Goal: Information Seeking & Learning: Learn about a topic

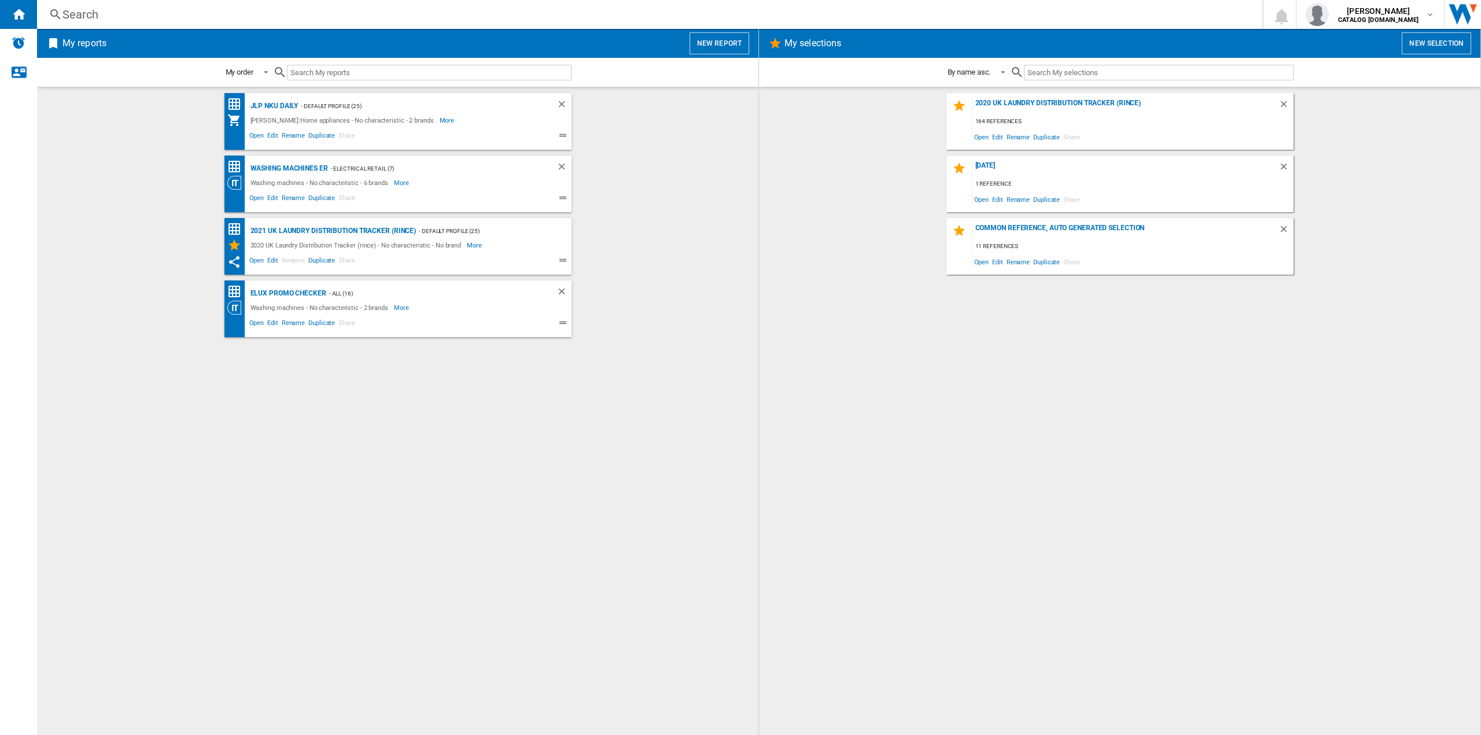
click at [191, 23] on div "Search Search 0 [PERSON_NAME] CATALOG [DOMAIN_NAME] CATALOG [DOMAIN_NAME] My se…" at bounding box center [759, 14] width 1444 height 29
click at [79, 12] on div "Search" at bounding box center [647, 14] width 1170 height 16
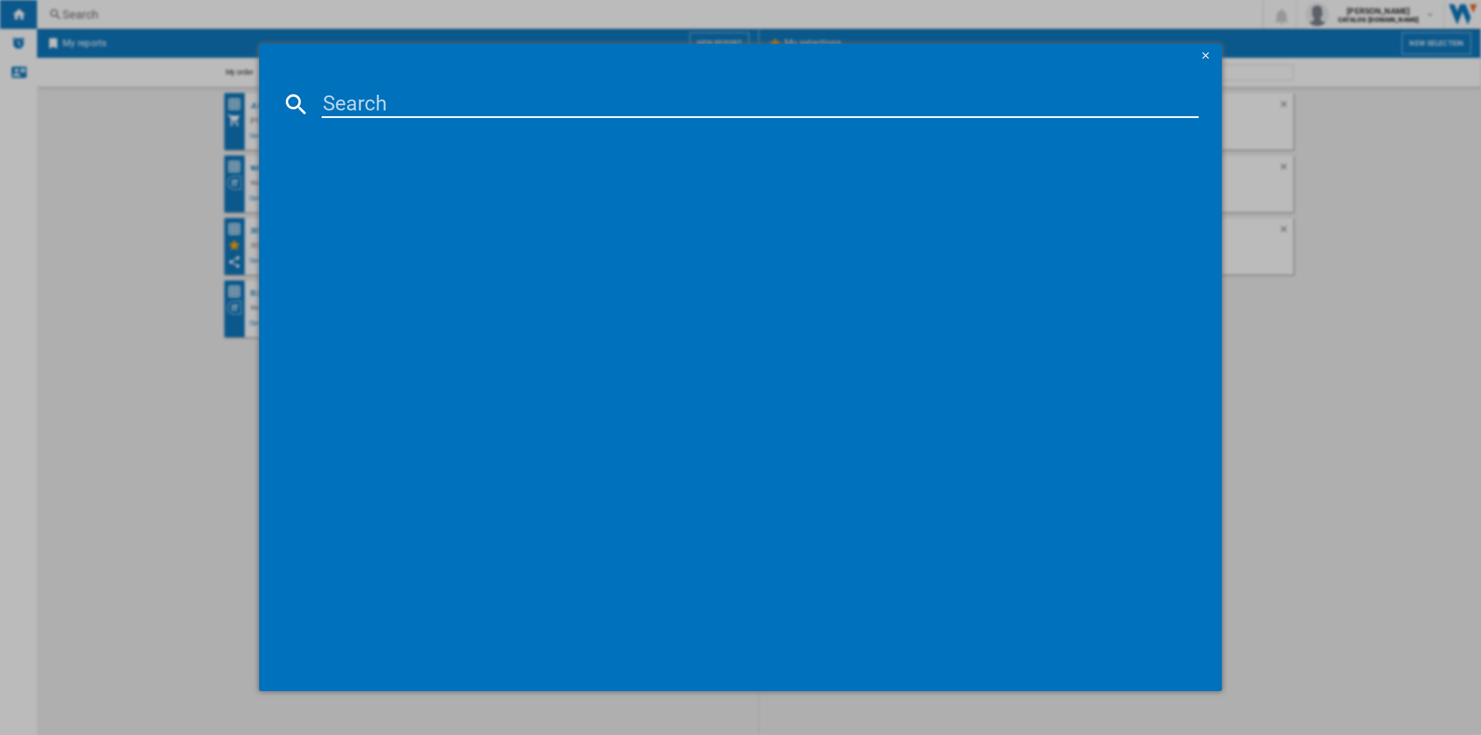
click at [368, 93] on input at bounding box center [760, 104] width 877 height 28
paste input "WNA144V9GB"
type input "WNA144V9GB"
click at [398, 179] on div "BOSCH WNA144V9GB WHITE" at bounding box center [749, 180] width 866 height 12
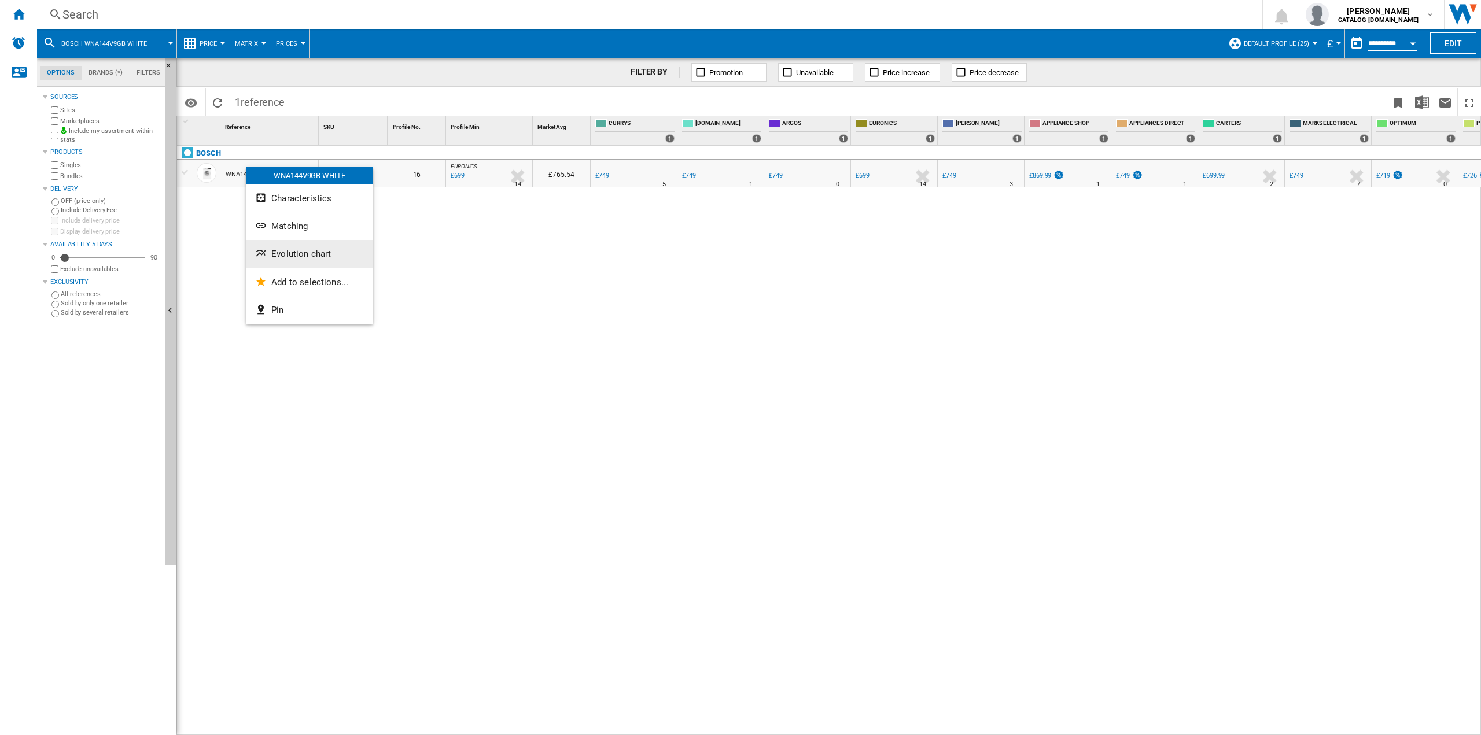
click at [292, 255] on span "Evolution chart" at bounding box center [301, 254] width 60 height 10
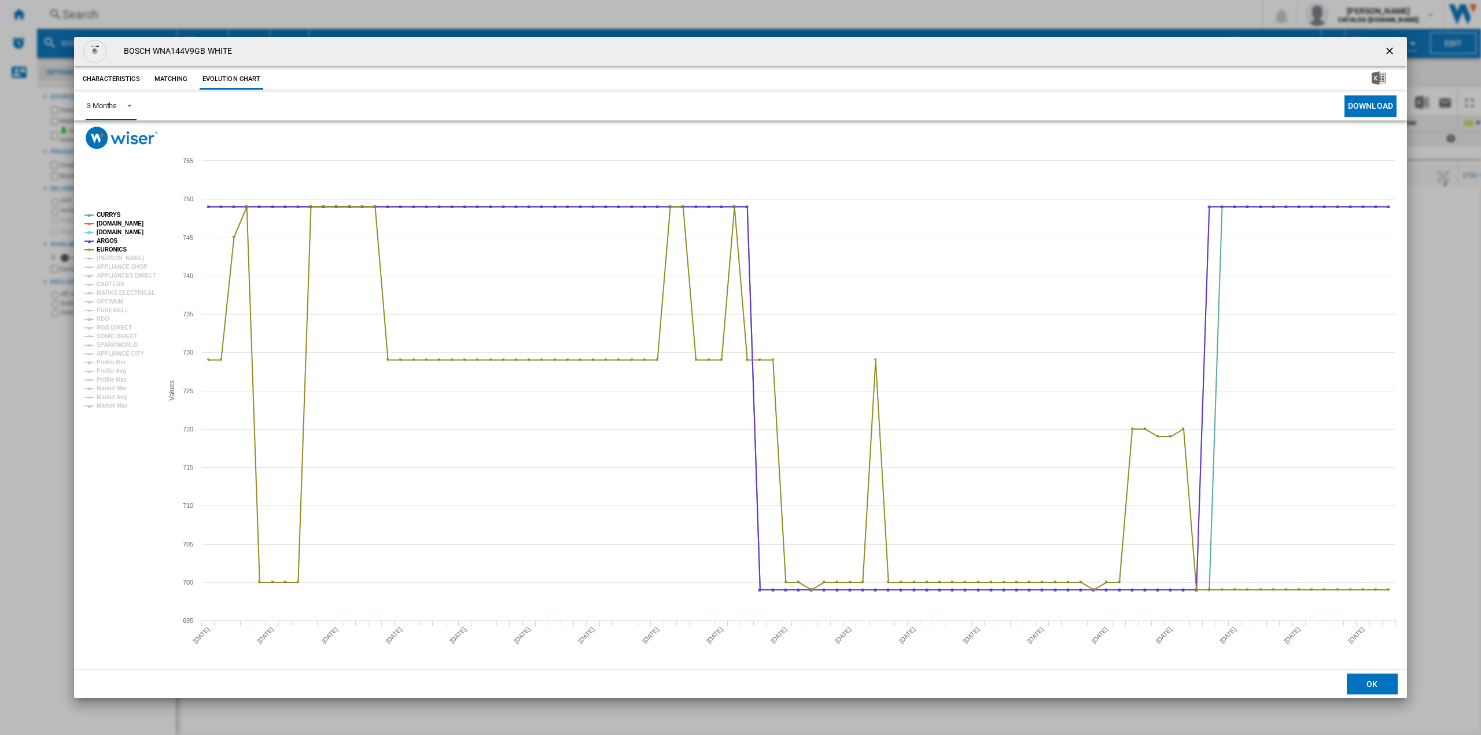
click at [115, 112] on md-select-value "3 Months" at bounding box center [111, 106] width 51 height 28
click at [118, 135] on md-option "6 Months" at bounding box center [117, 134] width 79 height 28
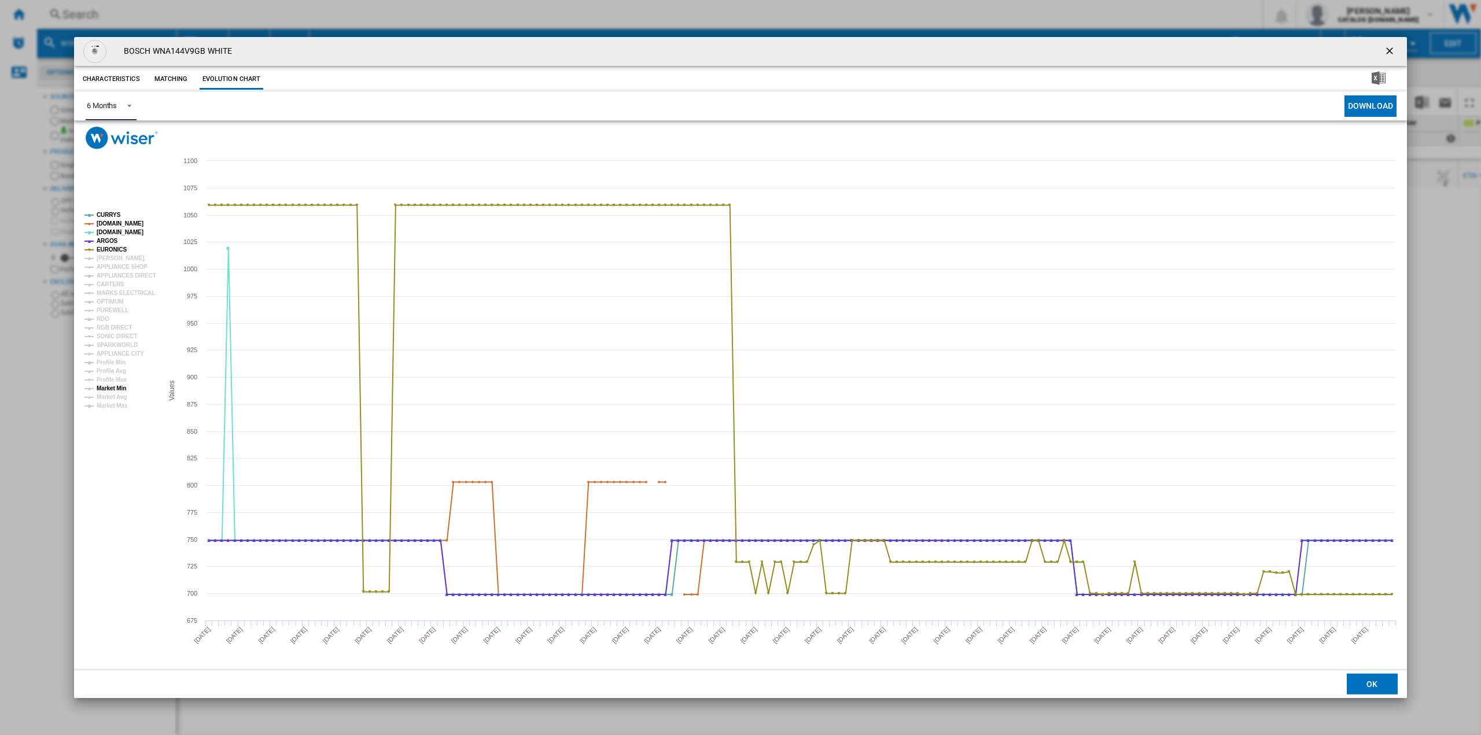
click at [120, 389] on tspan "Market Min" at bounding box center [112, 388] width 30 height 6
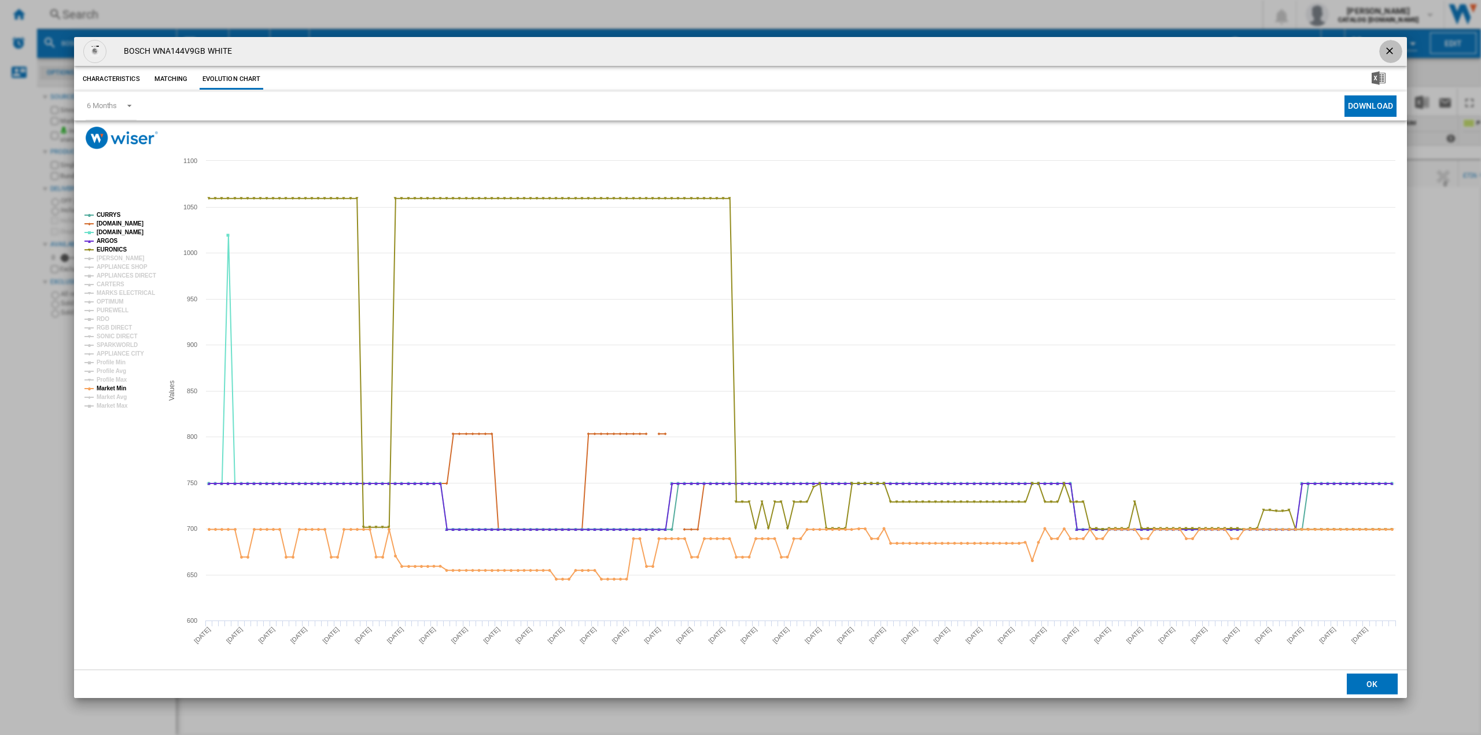
click at [1391, 50] on ng-md-icon "getI18NText('BUTTONS.CLOSE_DIALOG')" at bounding box center [1391, 52] width 14 height 14
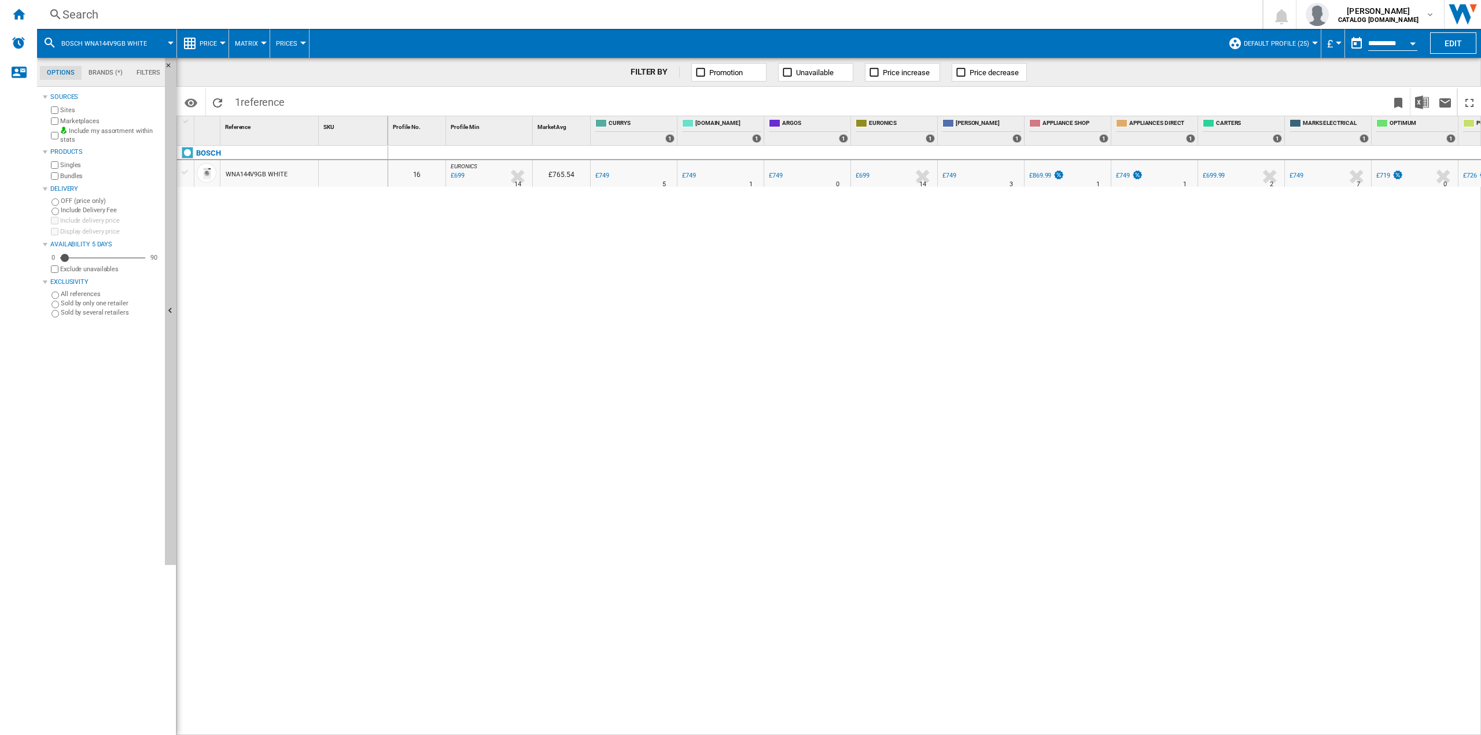
click at [87, 9] on div "Search" at bounding box center [647, 14] width 1170 height 16
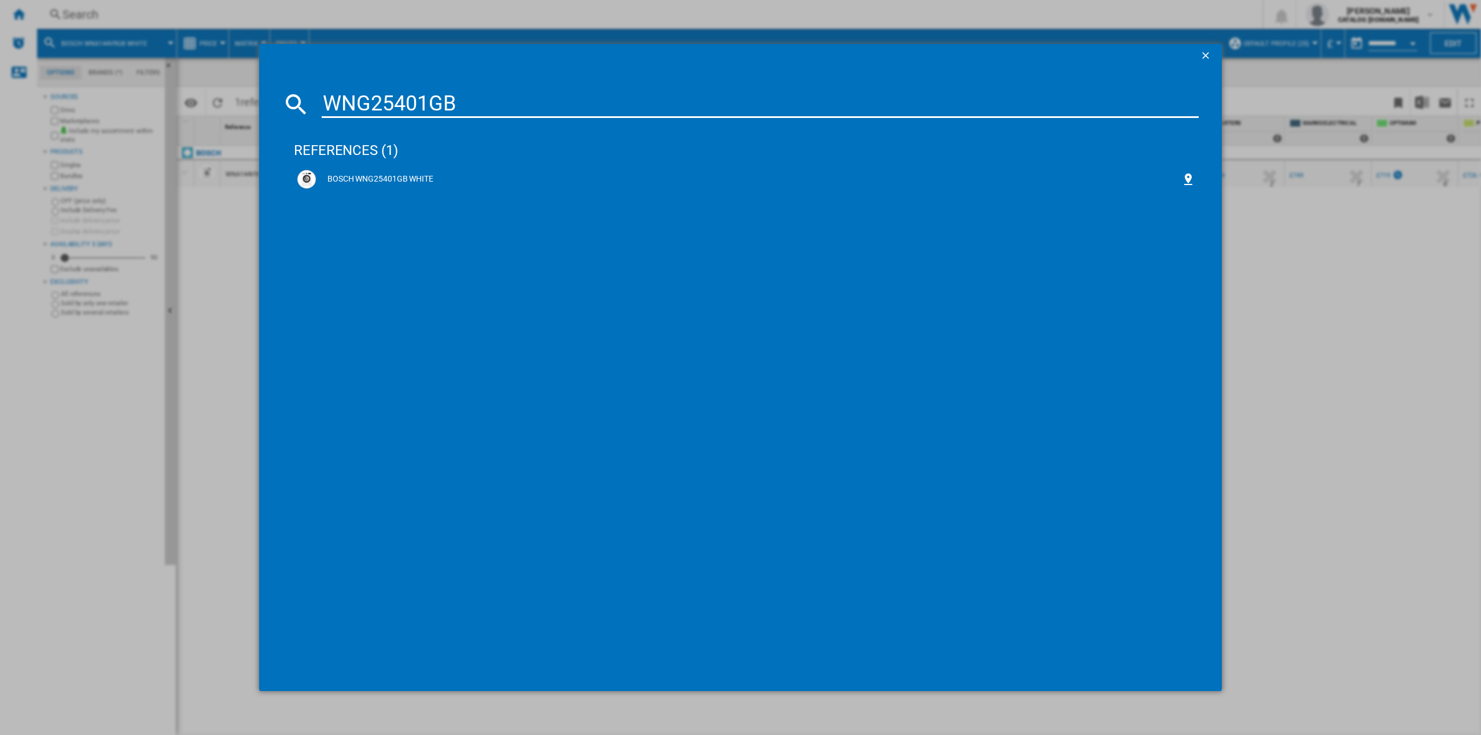
type input "WNG25401GB"
click at [414, 187] on div "BOSCH WNG25401GB WHITE" at bounding box center [746, 179] width 898 height 19
click at [388, 181] on div "BOSCH WNG25401GB WHITE" at bounding box center [749, 180] width 866 height 12
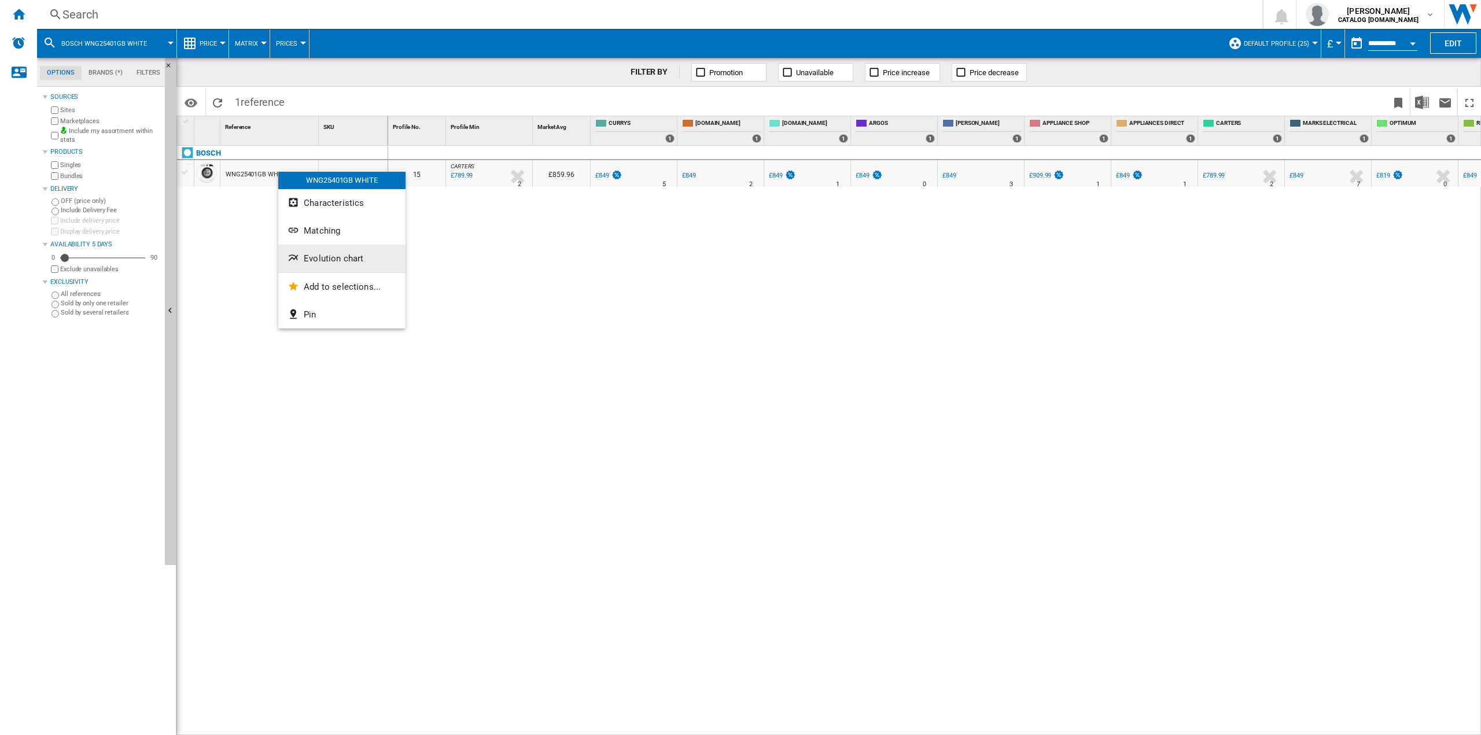
click at [324, 255] on span "Evolution chart" at bounding box center [334, 258] width 60 height 10
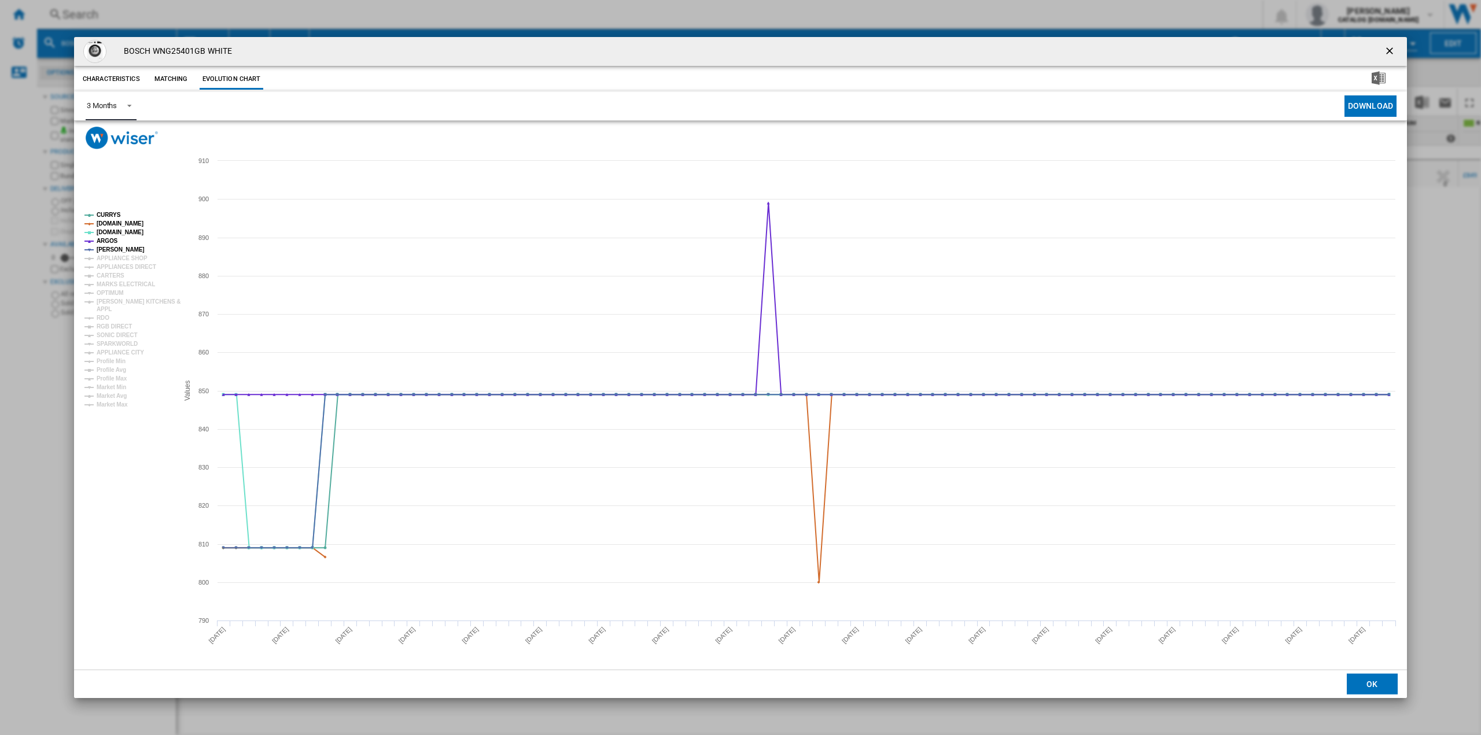
click at [108, 104] on div "3 Months" at bounding box center [102, 105] width 30 height 9
click at [120, 136] on md-option "6 Months" at bounding box center [117, 134] width 79 height 28
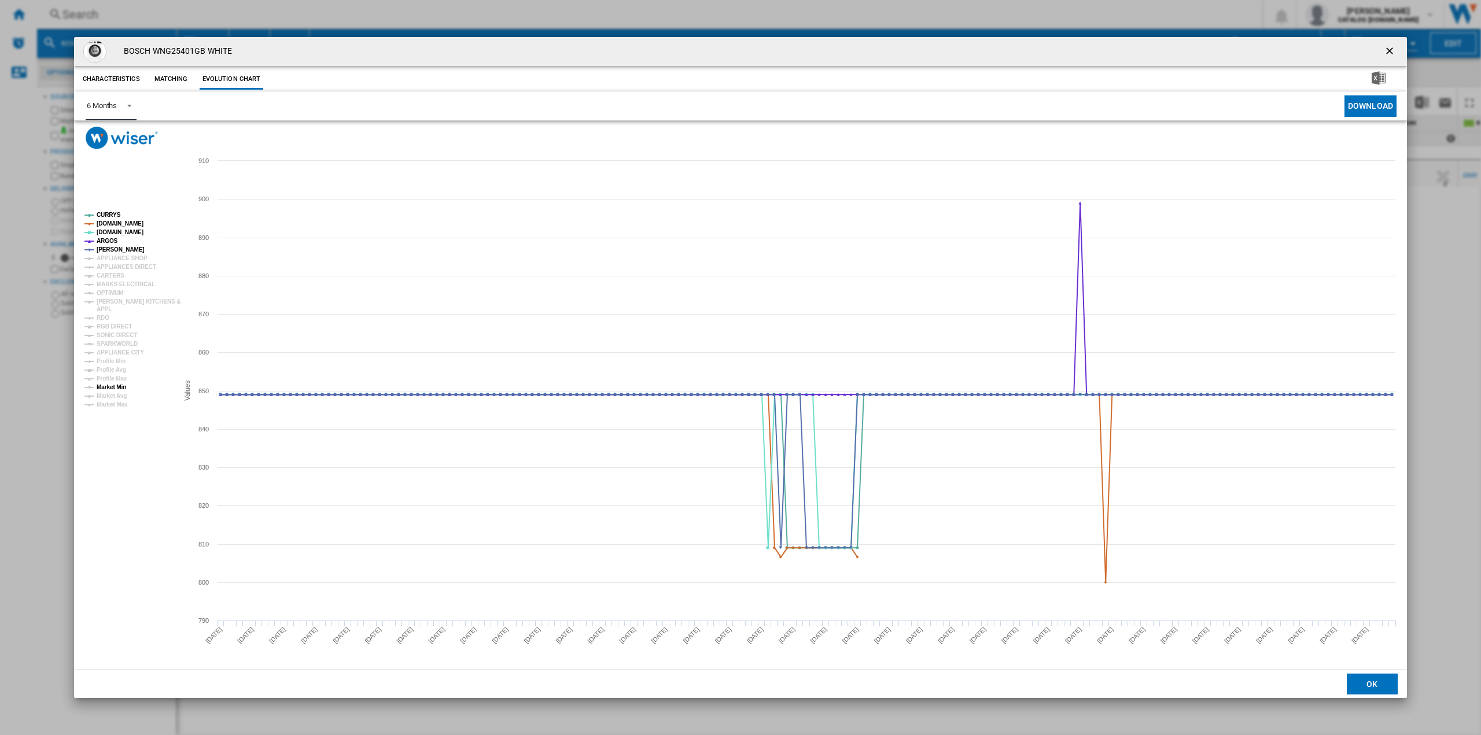
click at [122, 388] on tspan "Market Min" at bounding box center [112, 387] width 30 height 6
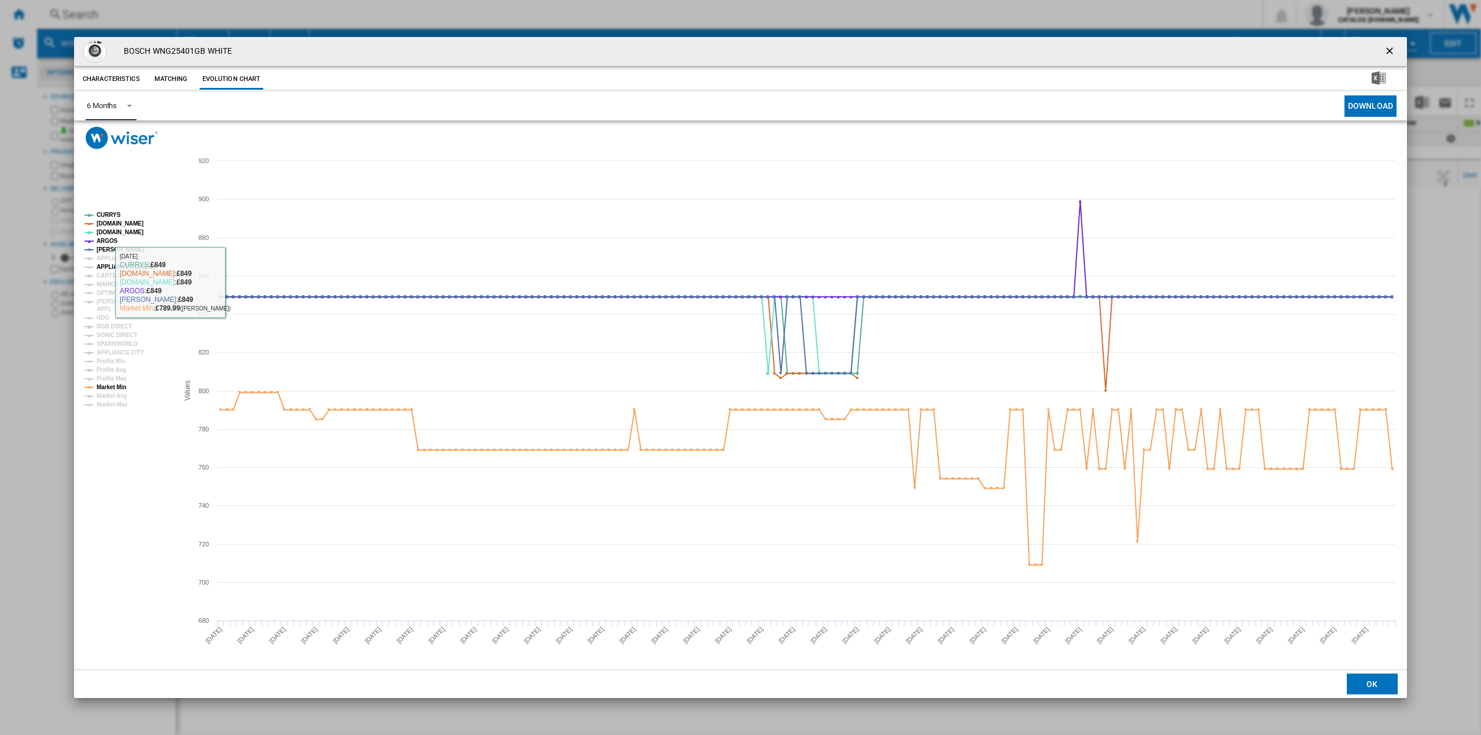
click at [116, 264] on tspan "APPLIANCES DIRECT" at bounding box center [127, 267] width 60 height 6
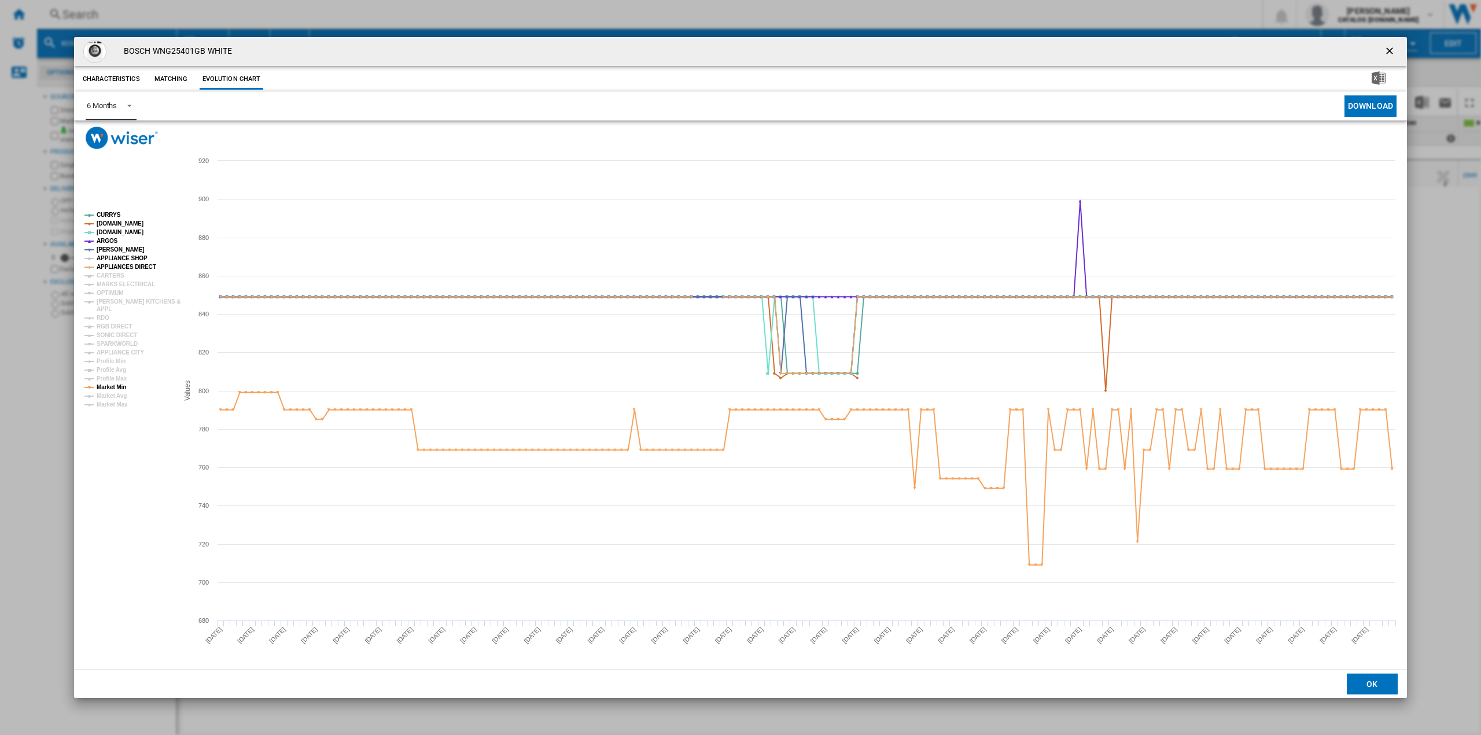
click at [122, 258] on tspan "APPLIANCE SHOP" at bounding box center [122, 258] width 51 height 6
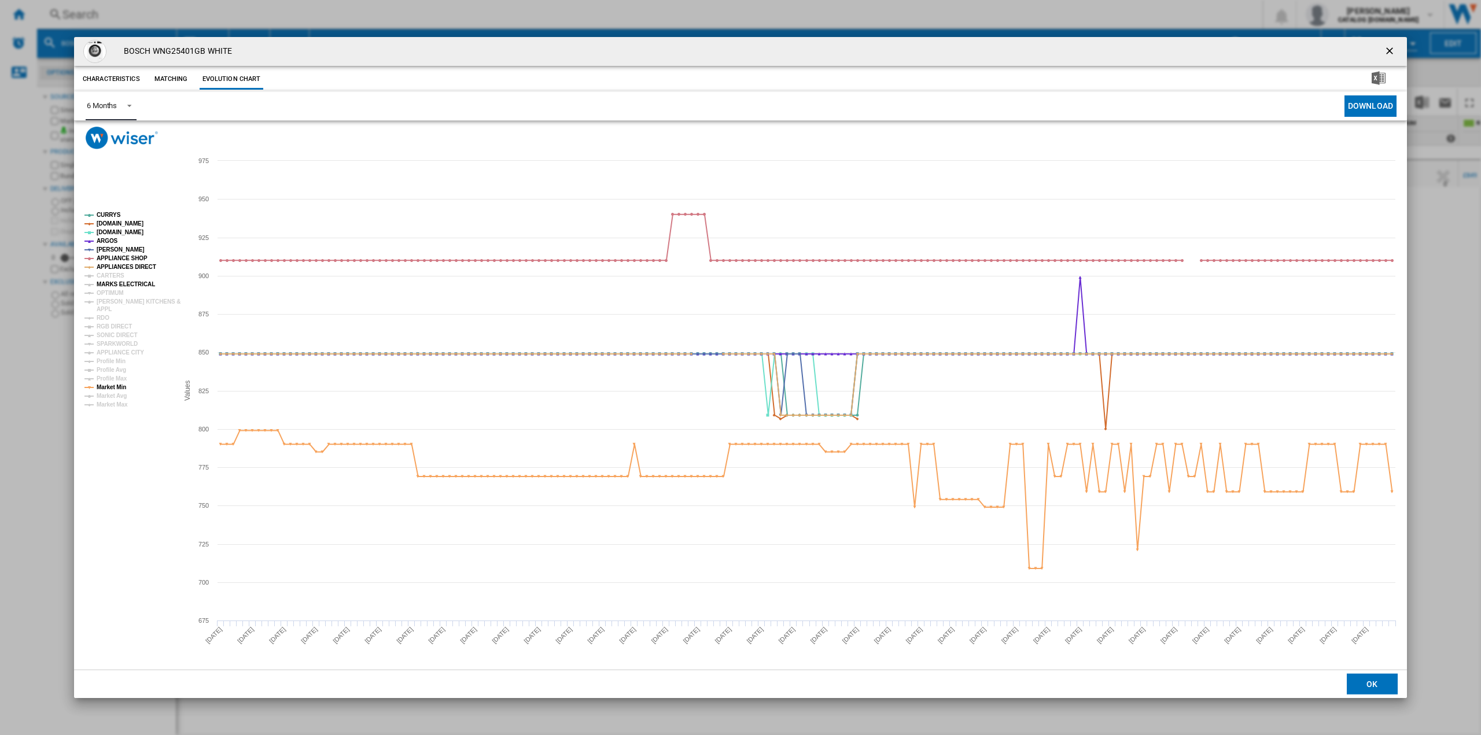
click at [150, 286] on tspan "MARKS ELECTRICAL" at bounding box center [126, 284] width 58 height 6
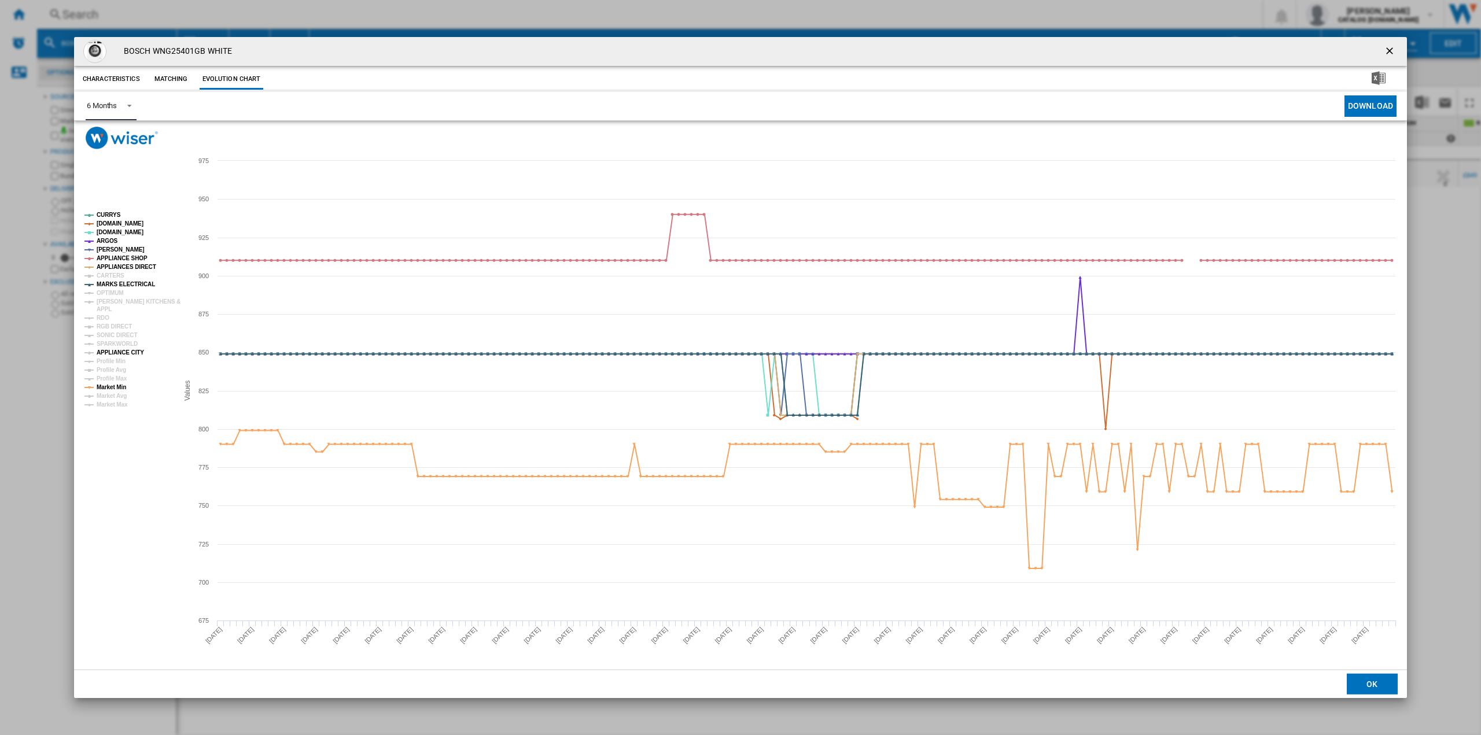
click at [136, 350] on tspan "APPLIANCE CITY" at bounding box center [120, 353] width 47 height 6
